Goal: Task Accomplishment & Management: Manage account settings

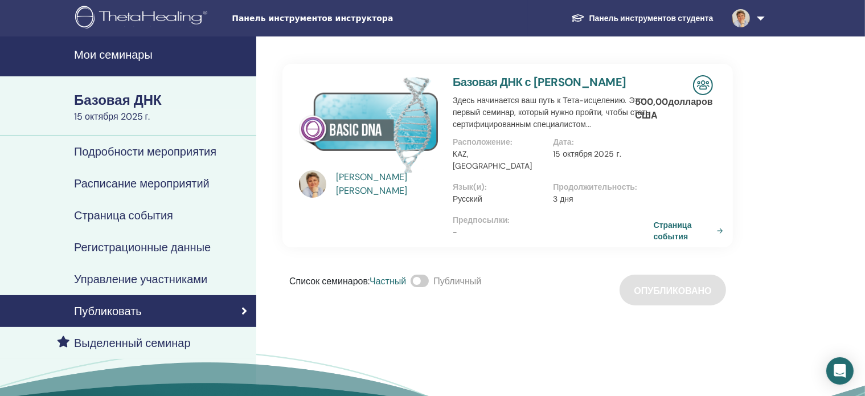
click at [110, 52] on font "Мои семинары" at bounding box center [113, 54] width 79 height 15
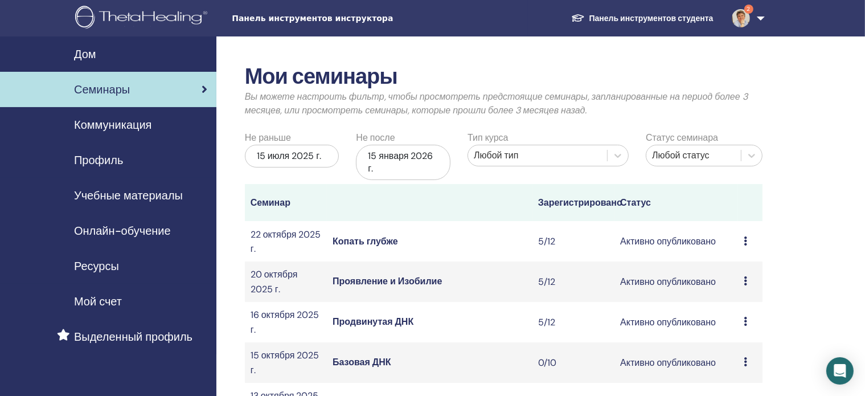
click at [739, 20] on img at bounding box center [741, 18] width 18 height 18
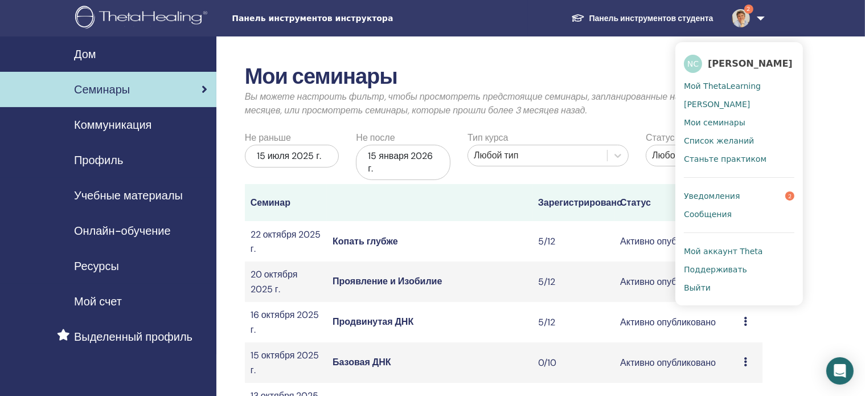
click at [720, 196] on font "Уведомления" at bounding box center [712, 195] width 56 height 9
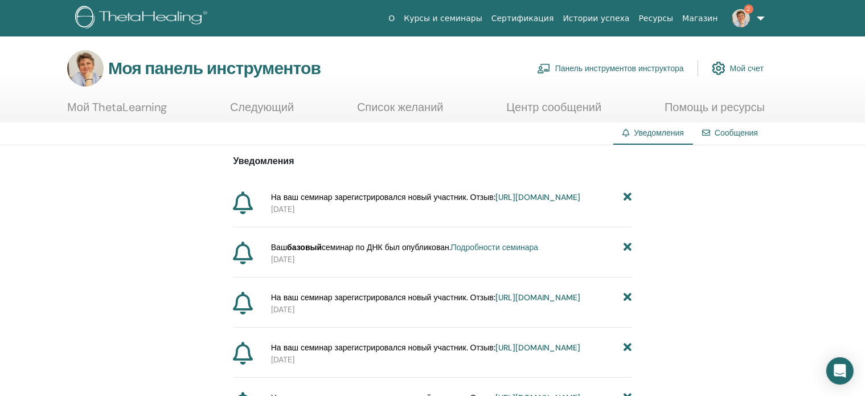
click at [495, 202] on font "https://member.thetahealing.com/instructor/seminar/376367/attendees" at bounding box center [537, 197] width 85 height 10
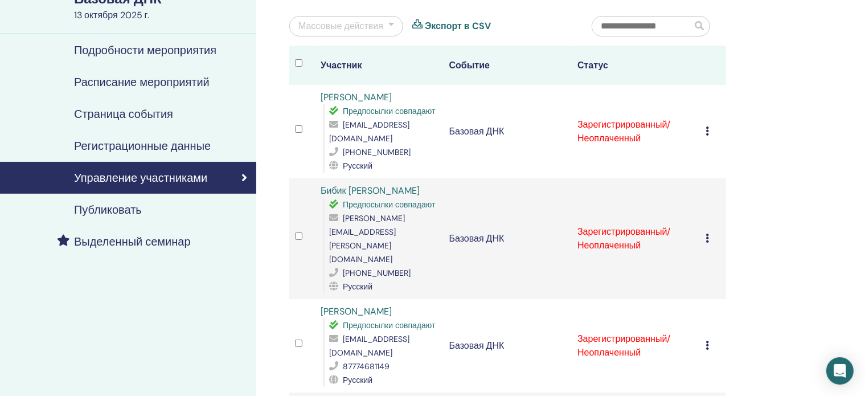
scroll to position [106, 0]
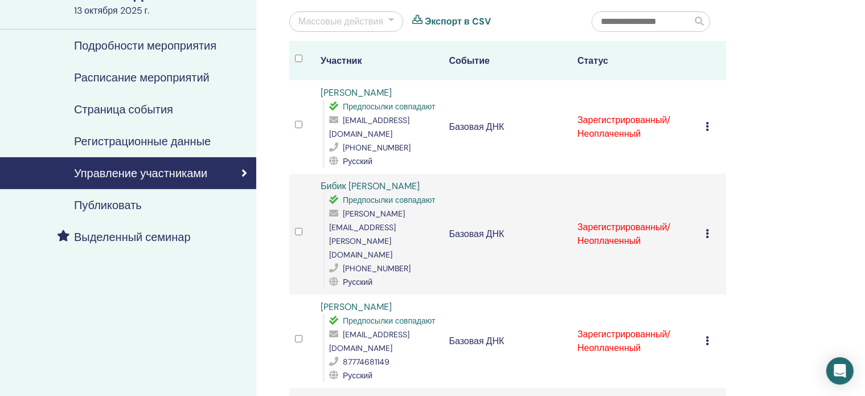
click at [706, 126] on icon at bounding box center [707, 126] width 3 height 9
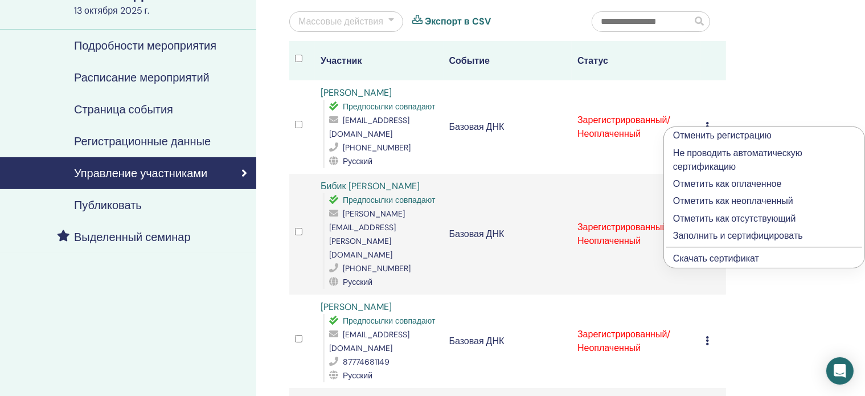
click at [695, 236] on font "Заполнить и сертифицировать" at bounding box center [738, 235] width 130 height 12
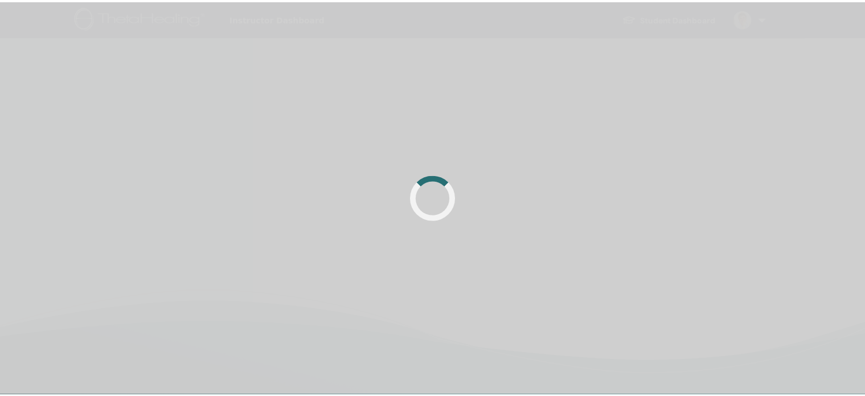
scroll to position [106, 0]
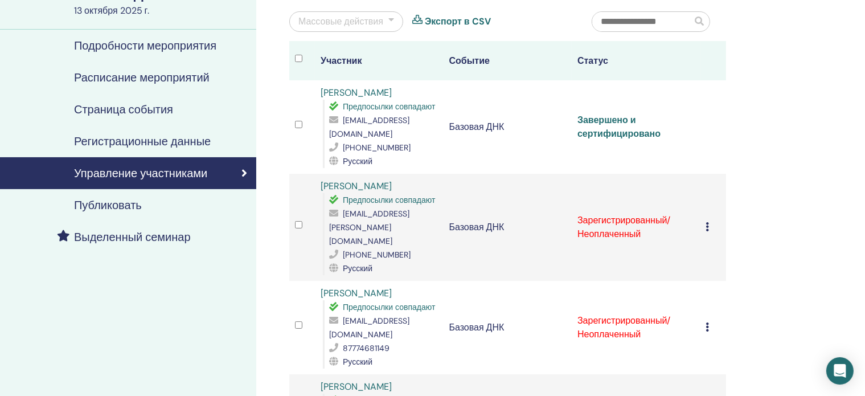
click at [653, 133] on font "Завершено и сертифицировано" at bounding box center [618, 127] width 83 height 26
click at [613, 133] on font "Завершено и сертифицировано" at bounding box center [618, 127] width 83 height 26
click at [707, 222] on icon at bounding box center [707, 226] width 3 height 9
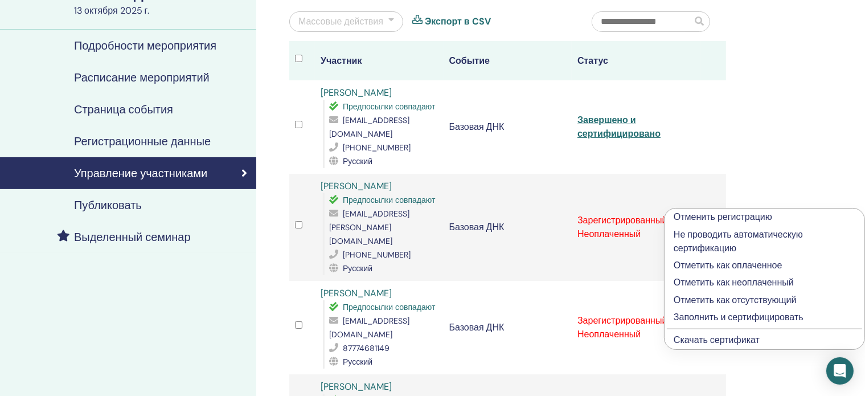
click at [698, 314] on font "Заполнить и сертифицировать" at bounding box center [739, 317] width 130 height 12
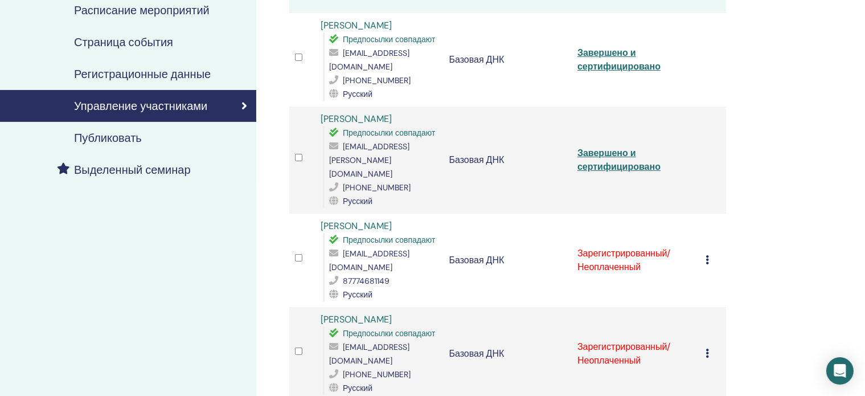
scroll to position [176, 0]
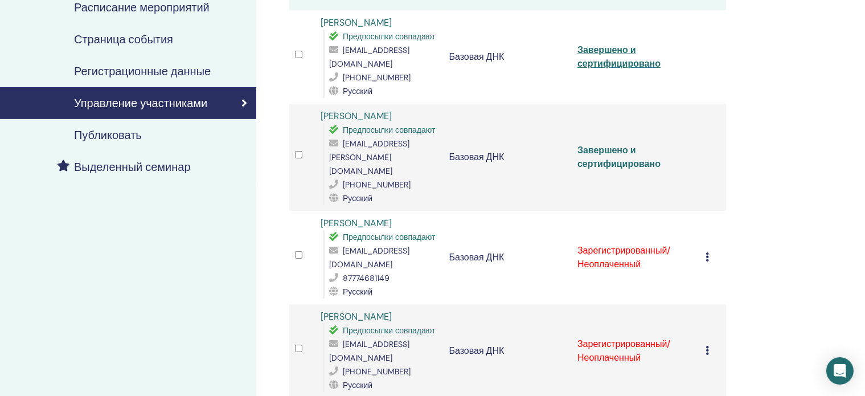
click at [638, 148] on font "Завершено и сертифицировано" at bounding box center [618, 157] width 83 height 26
click at [706, 252] on icon at bounding box center [707, 256] width 3 height 9
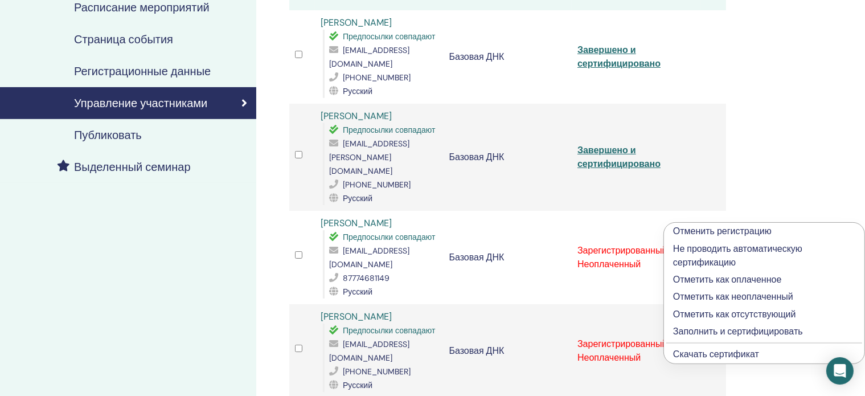
click at [699, 327] on font "Заполнить и сертифицировать" at bounding box center [738, 331] width 130 height 12
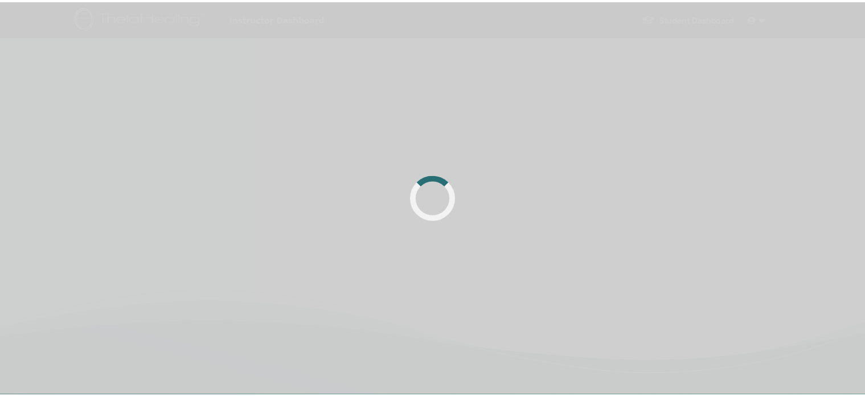
scroll to position [176, 0]
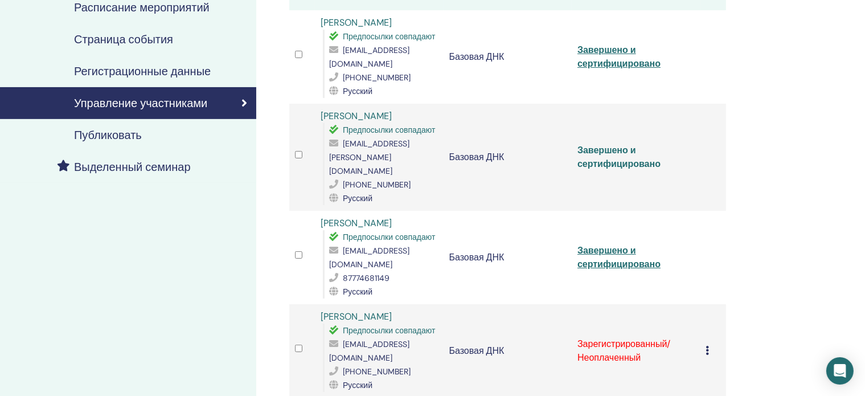
click at [635, 149] on font "Завершено и сертифицировано" at bounding box center [618, 157] width 83 height 26
click at [615, 148] on font "Завершено и сертифицировано" at bounding box center [618, 157] width 83 height 26
click at [790, 58] on div "Управление участниками Массовые действия Экспорт в CSV Участник Событие Статус …" at bounding box center [544, 377] width 577 height 1035
click at [604, 150] on font "Завершено и сертифицировано" at bounding box center [618, 157] width 83 height 26
click at [615, 244] on font "Завершено и сертифицировано" at bounding box center [618, 257] width 83 height 26
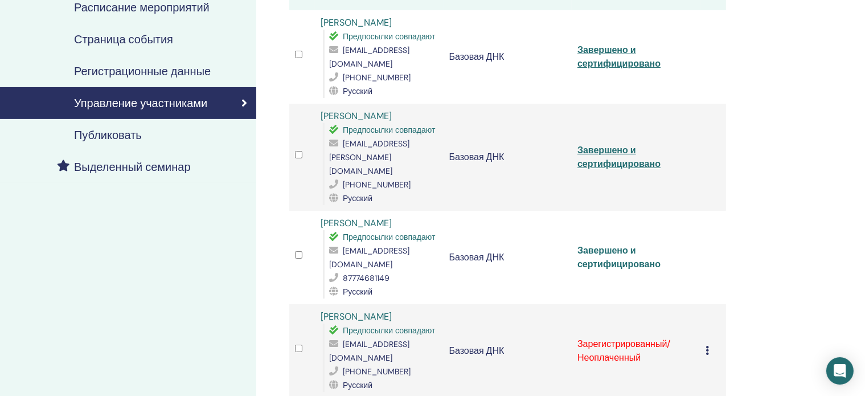
click at [613, 244] on font "Завершено и сертифицировано" at bounding box center [618, 257] width 83 height 26
click at [605, 244] on font "Завершено и сертифицировано" at bounding box center [618, 257] width 83 height 26
click at [707, 346] on icon at bounding box center [707, 350] width 3 height 9
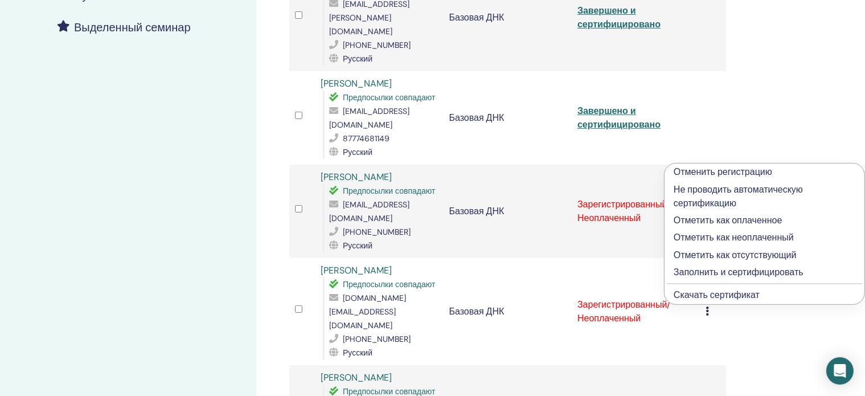
scroll to position [320, 0]
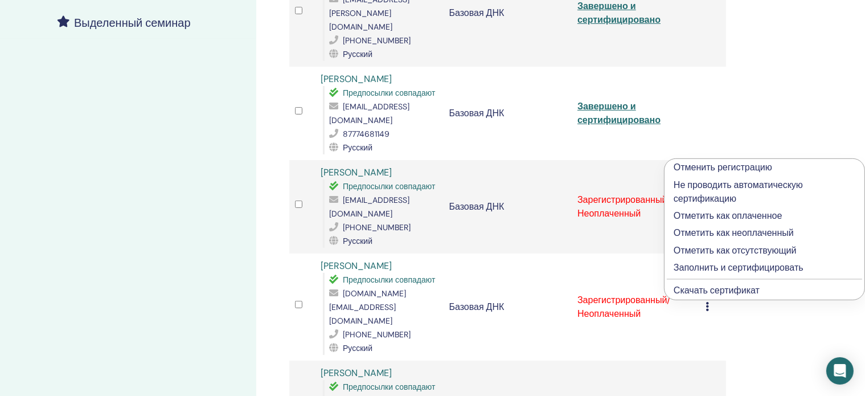
click at [749, 268] on font "Заполнить и сертифицировать" at bounding box center [739, 267] width 130 height 12
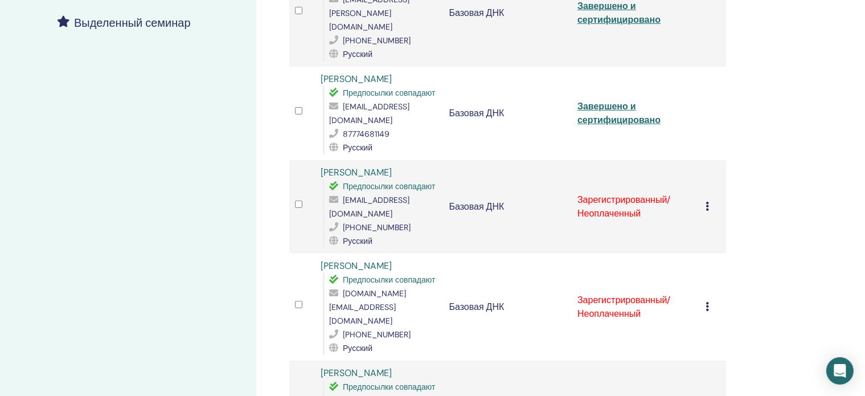
click at [707, 202] on icon at bounding box center [707, 206] width 3 height 9
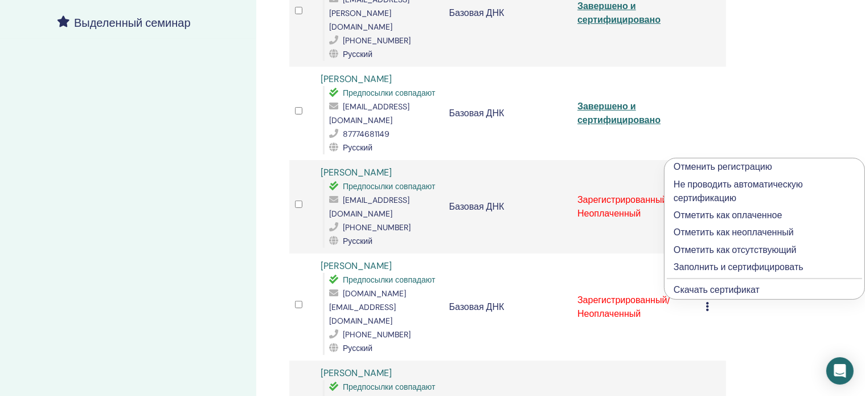
click at [703, 266] on font "Заполнить и сертифицировать" at bounding box center [739, 267] width 130 height 12
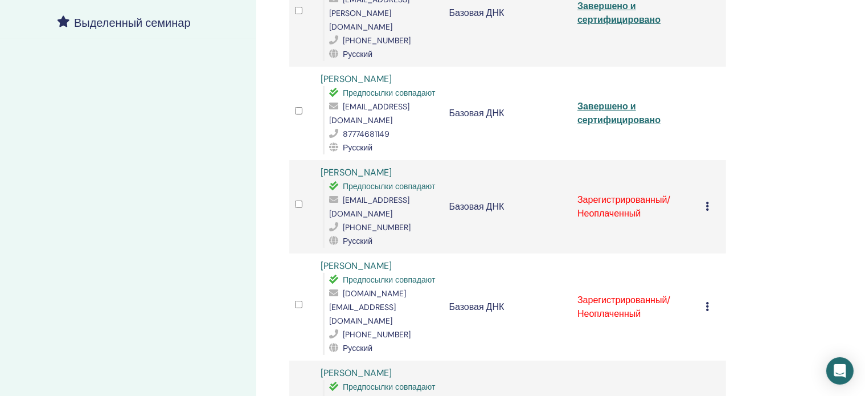
click at [774, 39] on div "Управление участниками Массовые действия Экспорт в CSV Участник Событие Статус …" at bounding box center [544, 233] width 577 height 1035
click at [710, 300] on div "Отменить регистрацию Не проводить автоматическую сертификацию Отметить как опла…" at bounding box center [713, 307] width 14 height 14
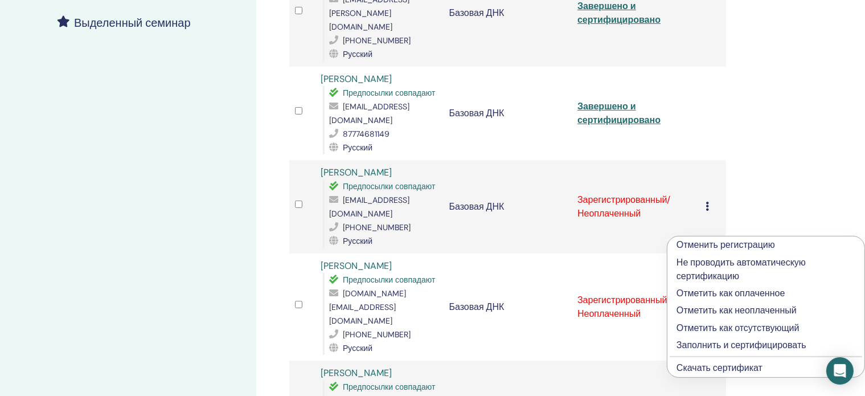
click at [703, 343] on font "Заполнить и сертифицировать" at bounding box center [742, 345] width 130 height 12
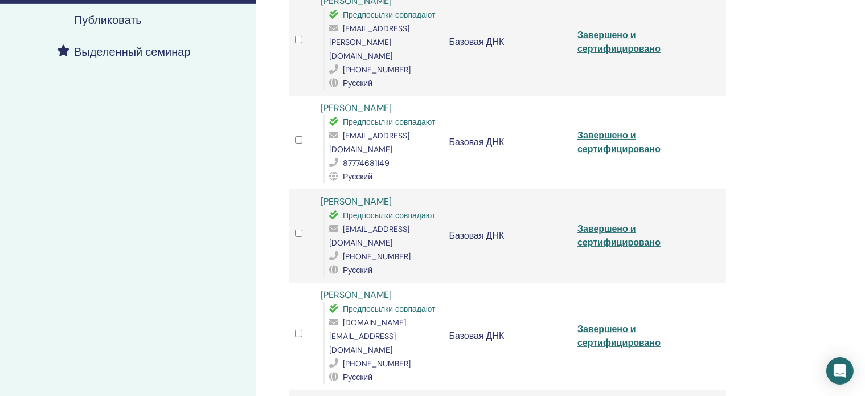
scroll to position [288, 0]
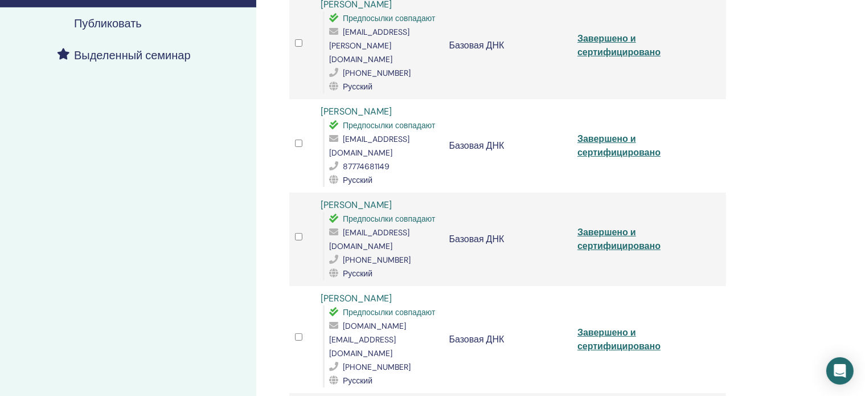
click at [776, 192] on div "Управление участниками Массовые действия Экспорт в CSV Участник Событие Статус …" at bounding box center [544, 266] width 577 height 1035
click at [624, 226] on font "Завершено и сертифицировано" at bounding box center [618, 239] width 83 height 26
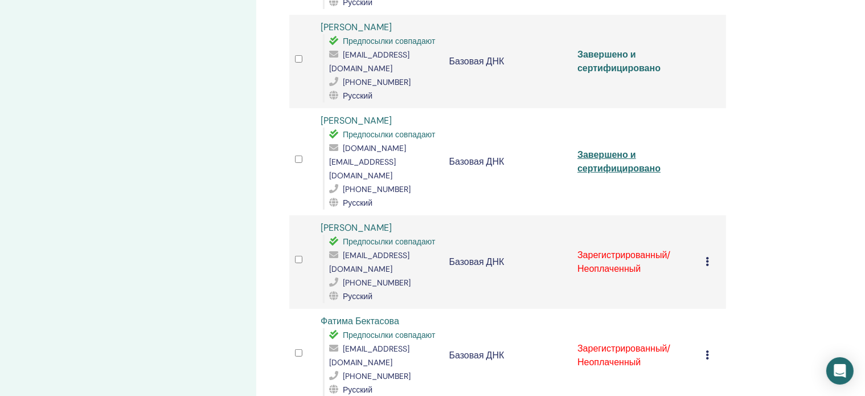
scroll to position [474, 0]
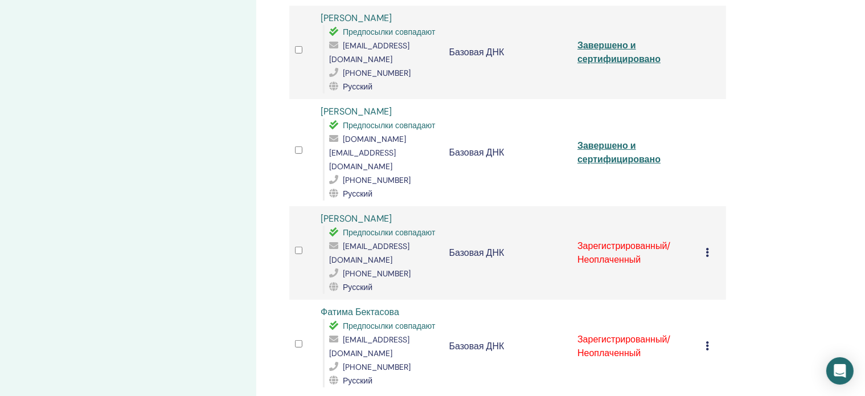
click at [707, 248] on icon at bounding box center [707, 252] width 3 height 9
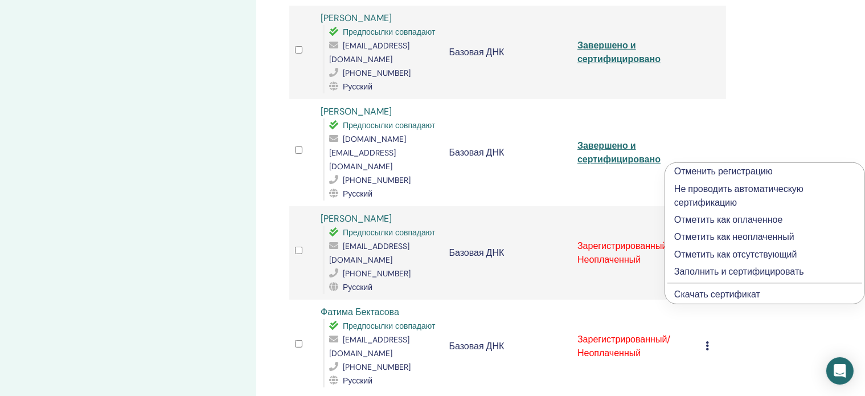
click at [691, 269] on font "Заполнить и сертифицировать" at bounding box center [739, 271] width 130 height 12
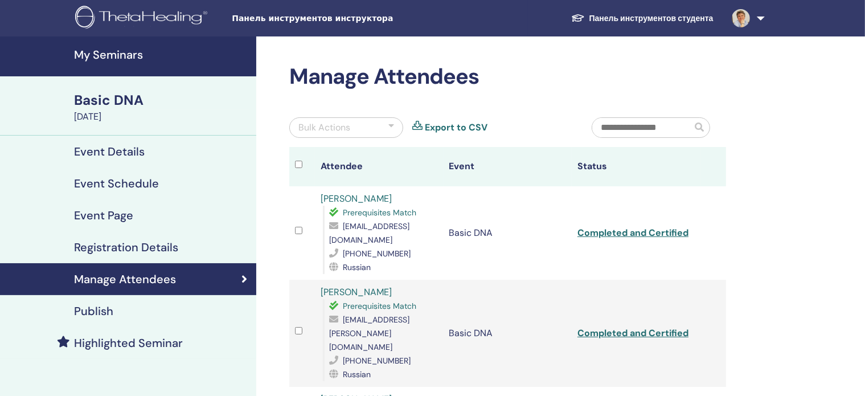
scroll to position [285, 0]
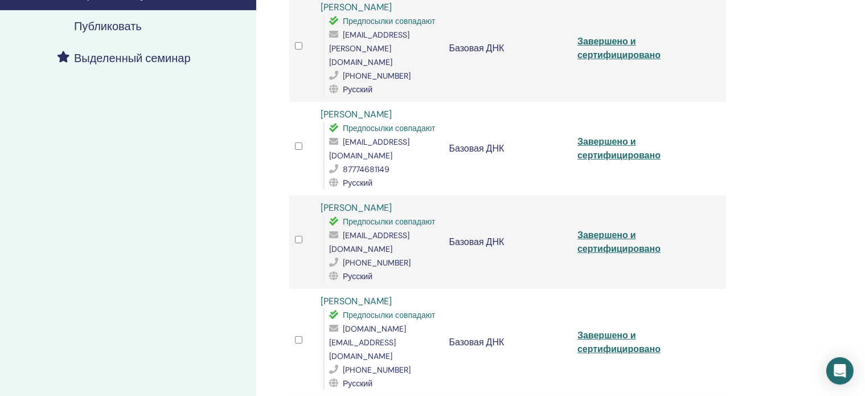
click at [818, 125] on div "Управление участниками Массовые действия Экспорт в CSV Участник Событие Статус …" at bounding box center [544, 269] width 577 height 1035
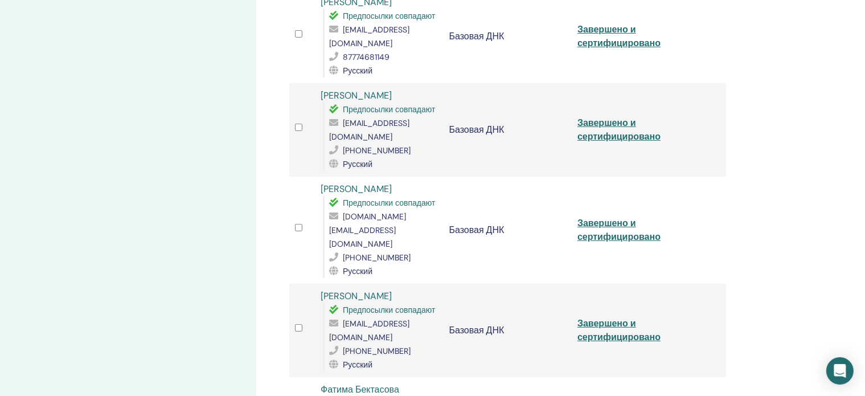
scroll to position [406, 0]
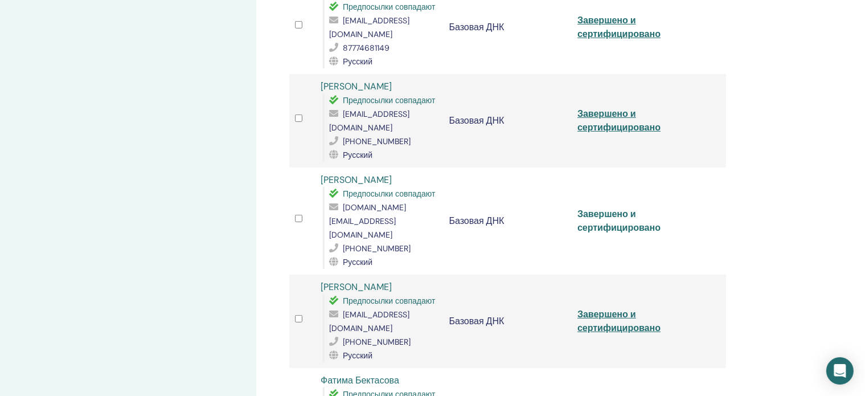
click at [640, 208] on font "Завершено и сертифицировано" at bounding box center [618, 221] width 83 height 26
click at [619, 308] on font "Завершено и сертифицировано" at bounding box center [618, 321] width 83 height 26
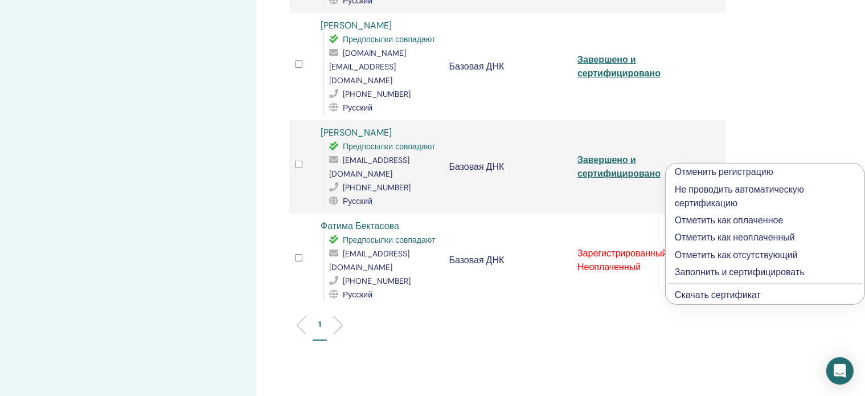
scroll to position [563, 0]
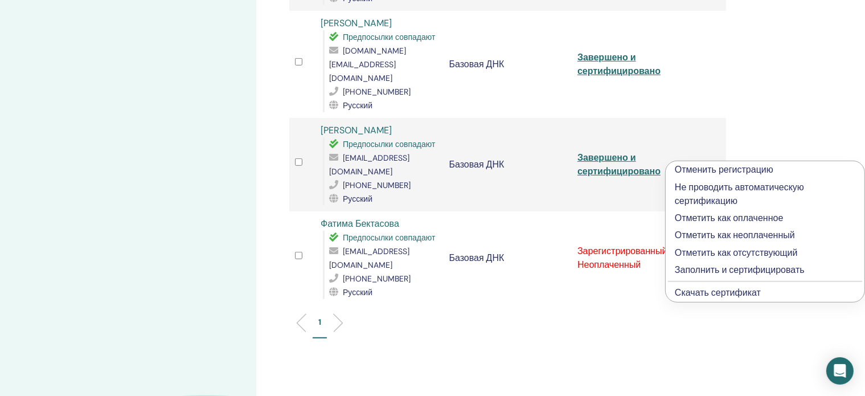
click at [782, 268] on font "Заполнить и сертифицировать" at bounding box center [740, 270] width 130 height 12
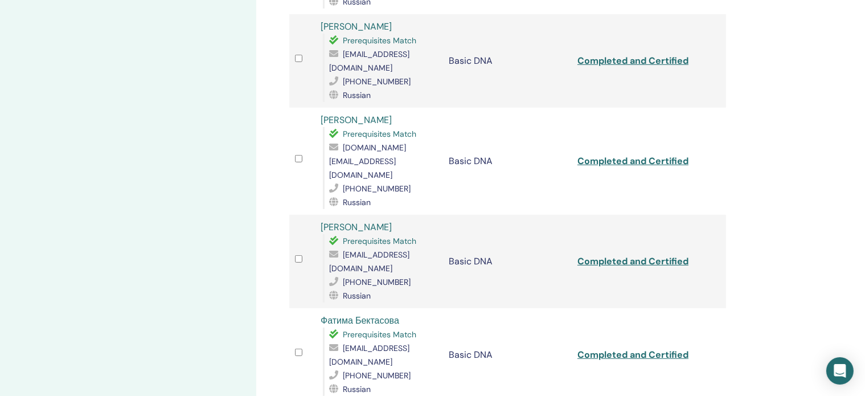
scroll to position [523, 0]
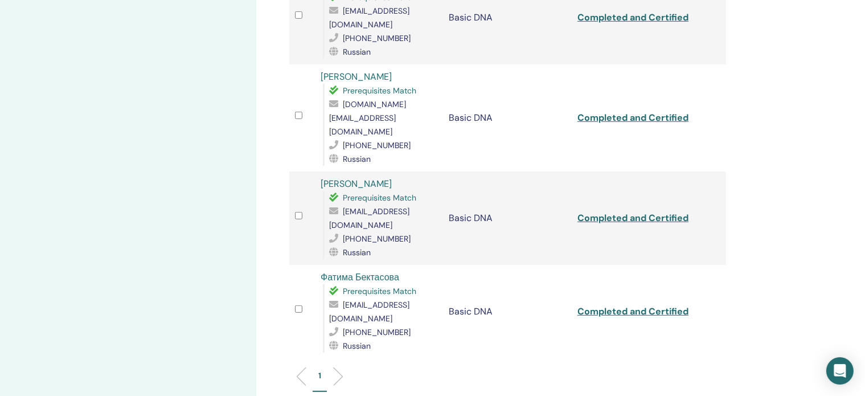
click at [768, 65] on div "Manage Attendees Bulk Actions Export to CSV Attendee Event Status [PERSON_NAME]…" at bounding box center [544, 38] width 577 height 1049
click at [666, 305] on link "Completed and Certified" at bounding box center [632, 311] width 111 height 12
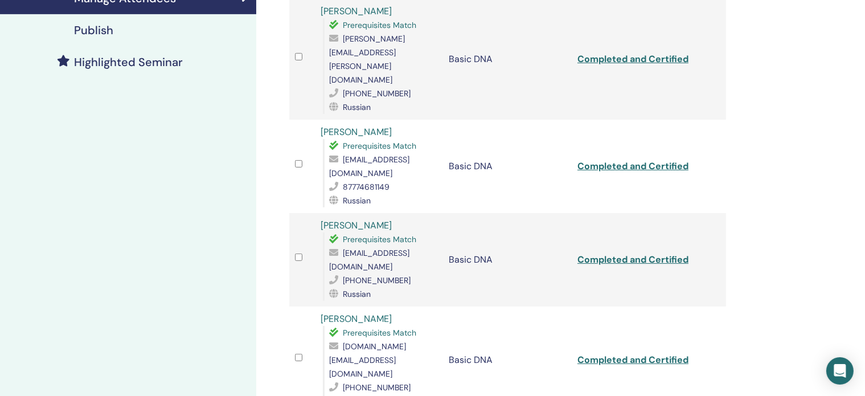
scroll to position [260, 0]
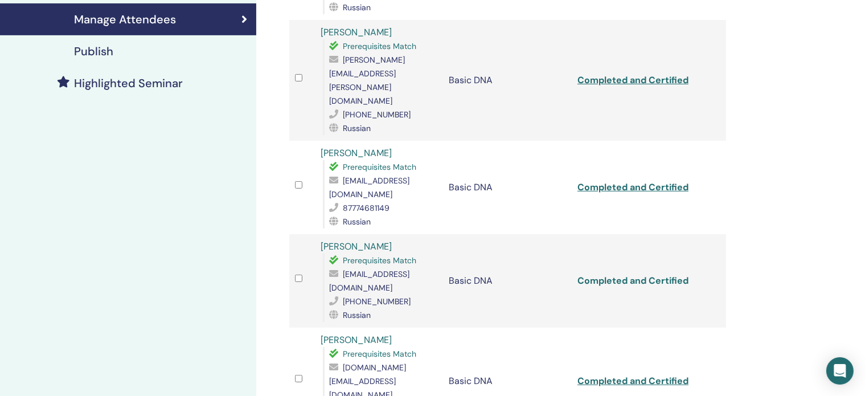
click at [609, 274] on link "Completed and Certified" at bounding box center [632, 280] width 111 height 12
